Goal: Transaction & Acquisition: Purchase product/service

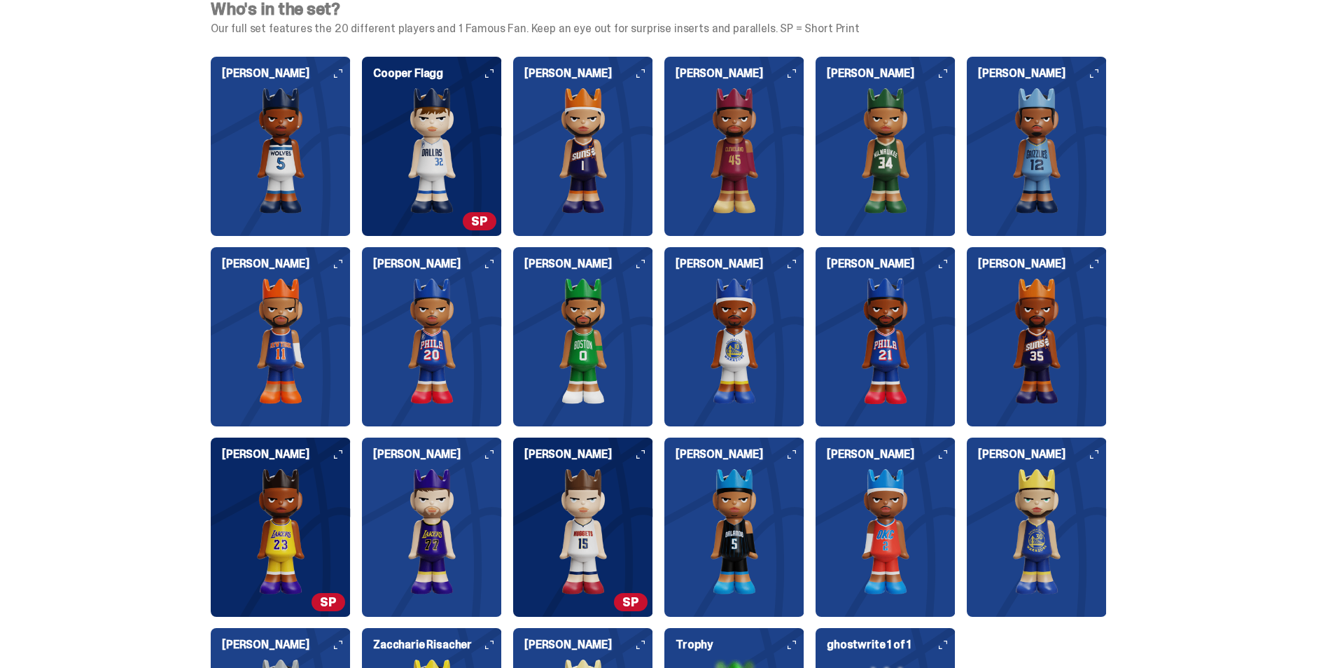
scroll to position [3543, 0]
